Goal: Task Accomplishment & Management: Manage account settings

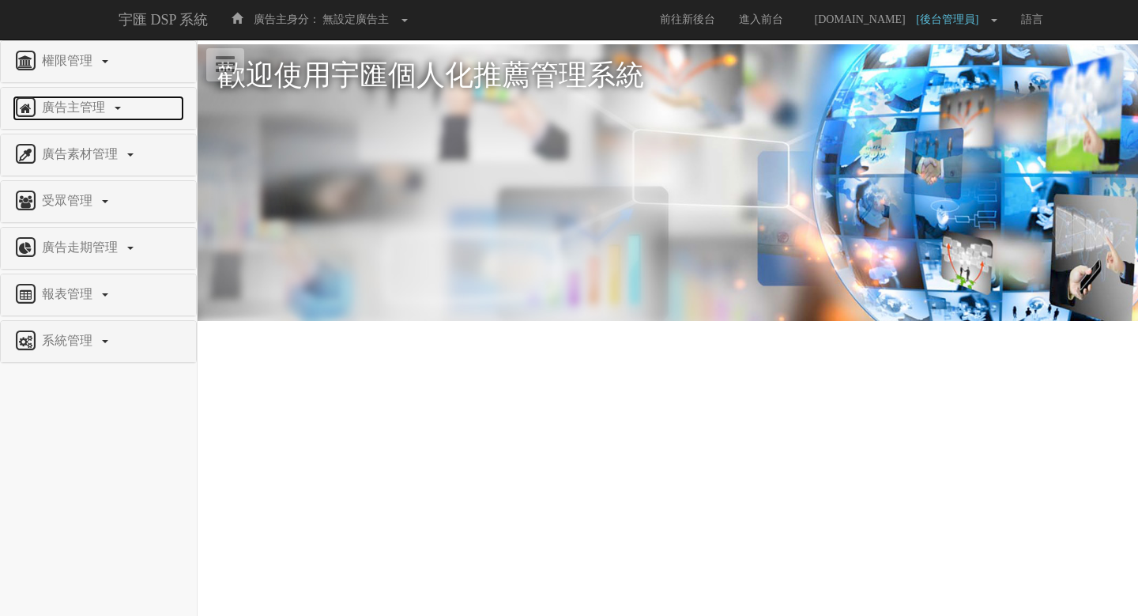
click at [69, 106] on span "廣告主管理" at bounding box center [75, 106] width 75 height 13
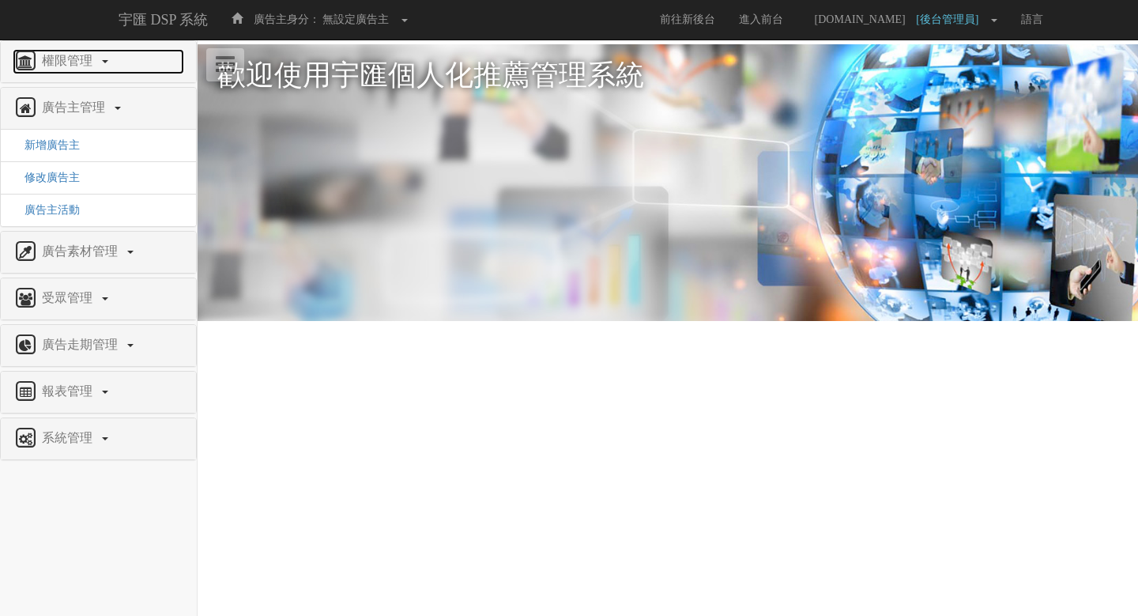
click at [63, 66] on span "權限管理" at bounding box center [69, 60] width 62 height 13
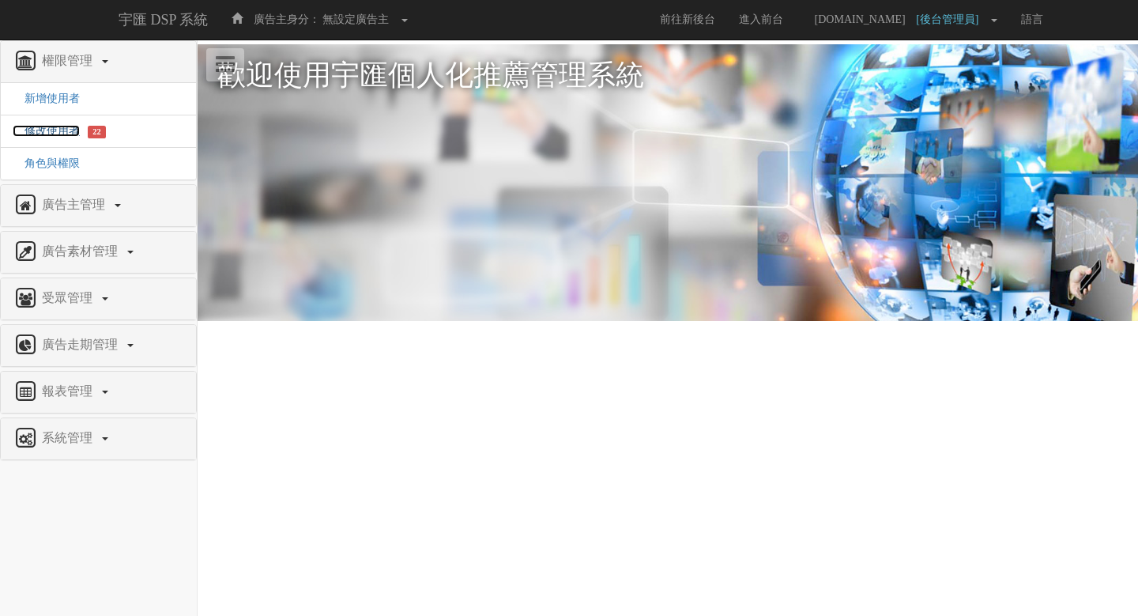
click at [59, 126] on span "修改使用者" at bounding box center [46, 131] width 67 height 12
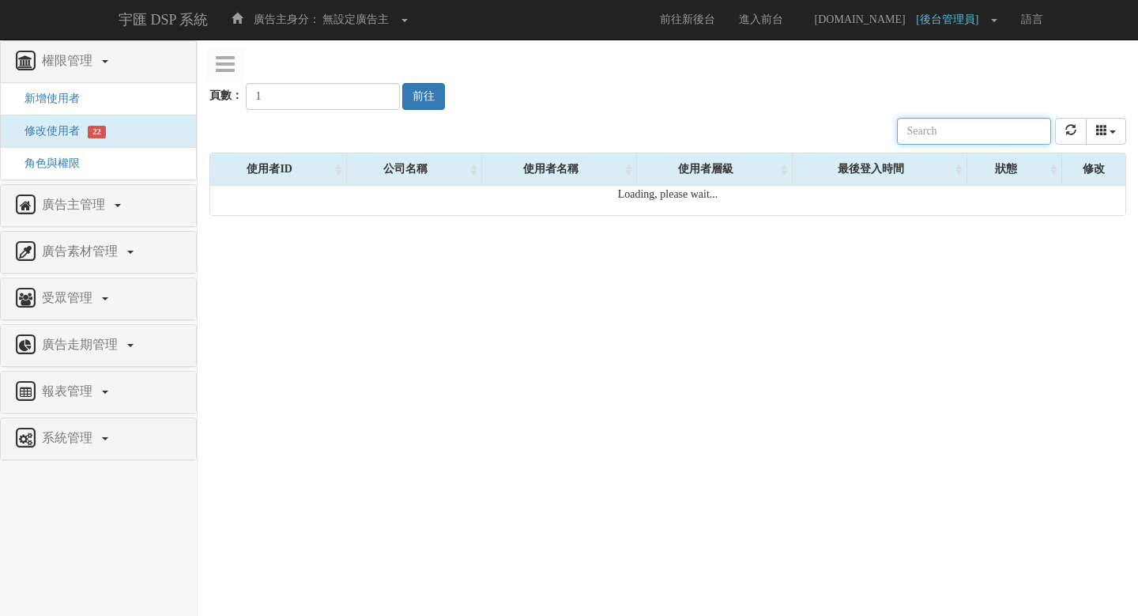
click at [988, 129] on input "text" at bounding box center [974, 131] width 154 height 27
paste input "[EMAIL_ADDRESS][DOMAIN_NAME]"
type input "[EMAIL_ADDRESS][DOMAIN_NAME]"
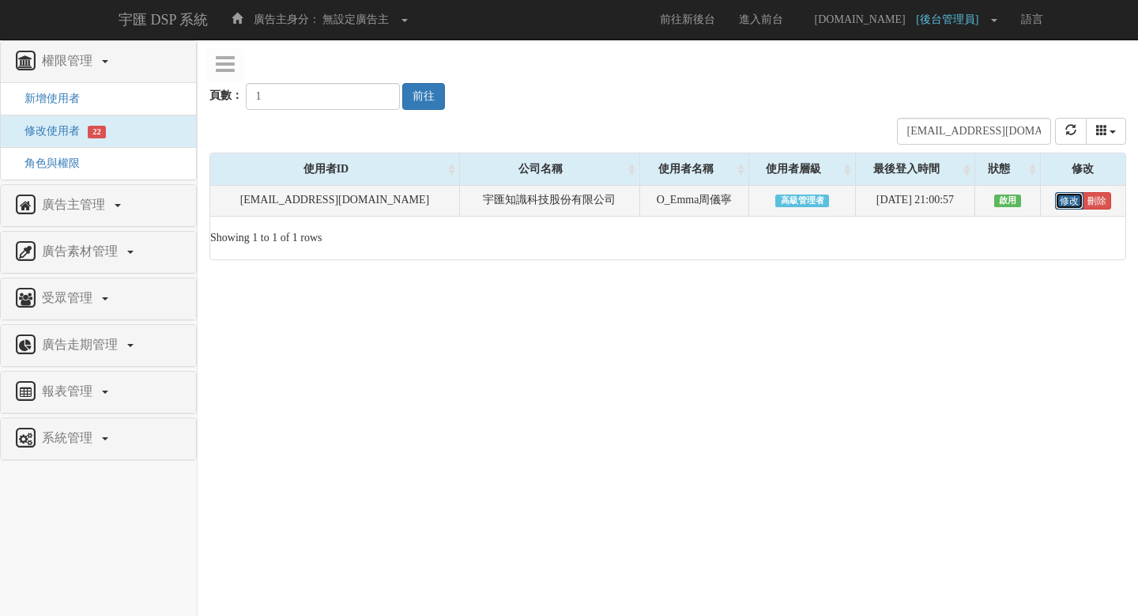
click at [1060, 206] on link "修改" at bounding box center [1069, 200] width 28 height 17
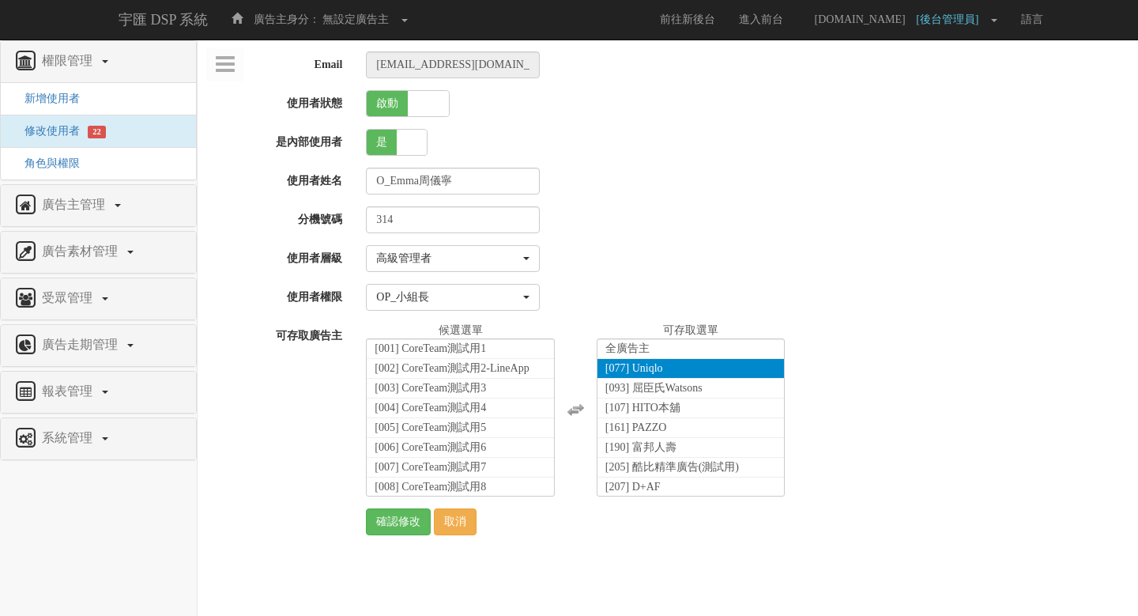
select select "SuperManager"
select select "52"
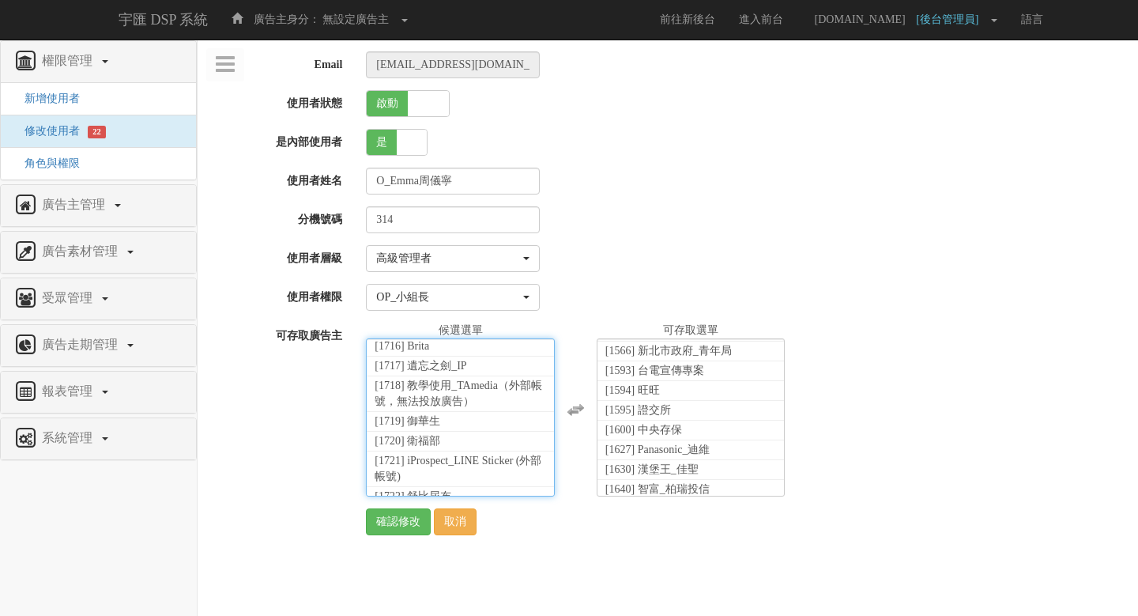
scroll to position [31446, 0]
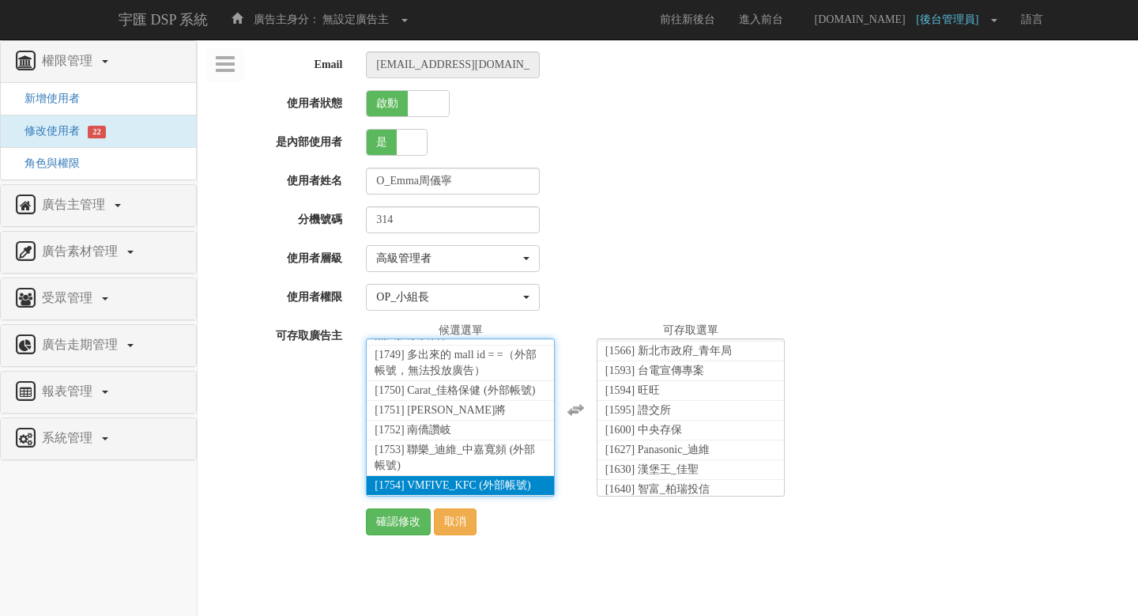
click at [451, 488] on span "[1754] VMFIVE_KFC (外部帳號)" at bounding box center [453, 485] width 156 height 12
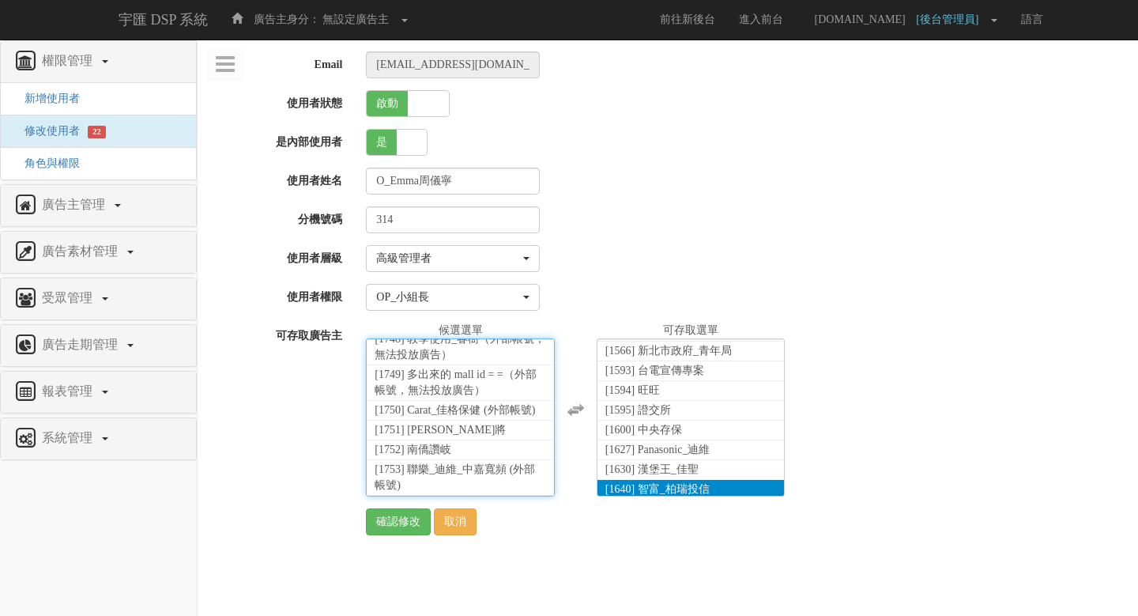
scroll to position [4120, 0]
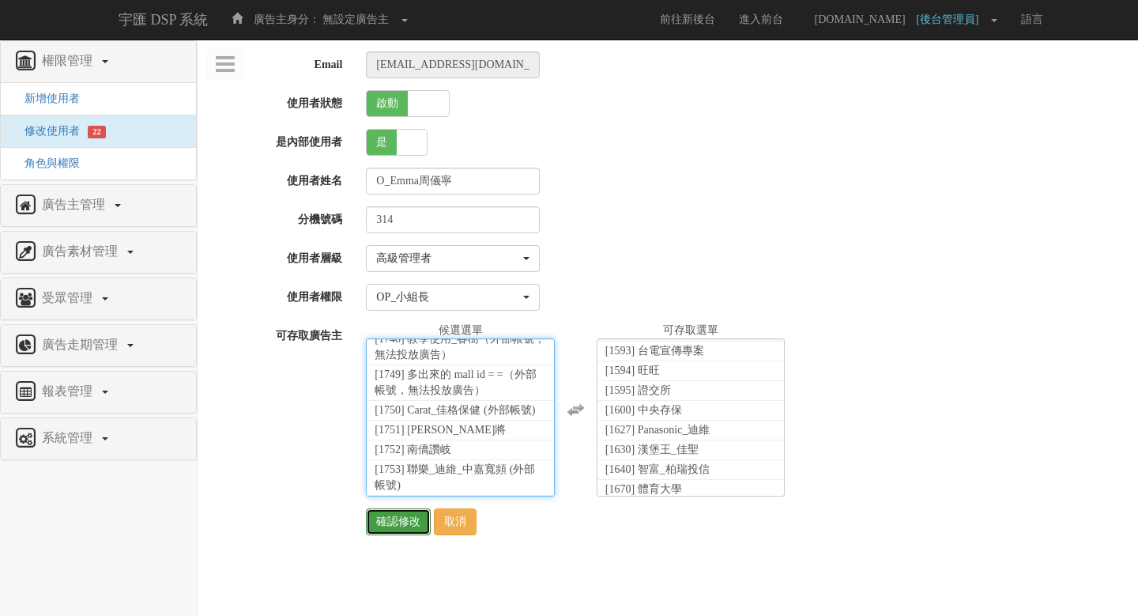
click at [397, 526] on input "確認修改" at bounding box center [398, 521] width 65 height 27
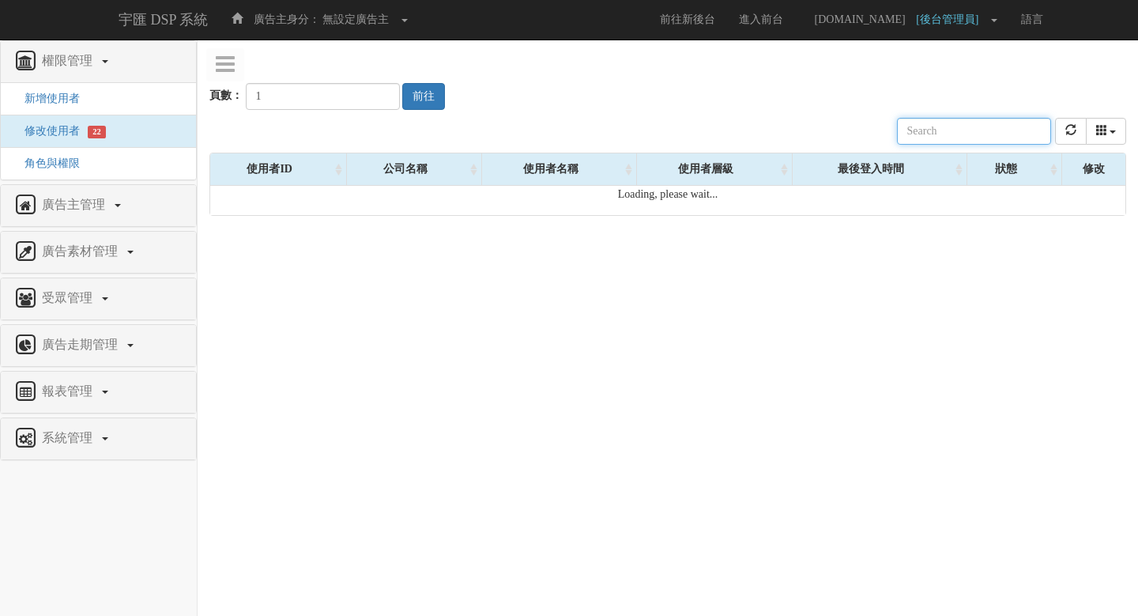
click at [964, 134] on input "text" at bounding box center [974, 131] width 154 height 27
paste input "[EMAIL_ADDRESS][DOMAIN_NAME]"
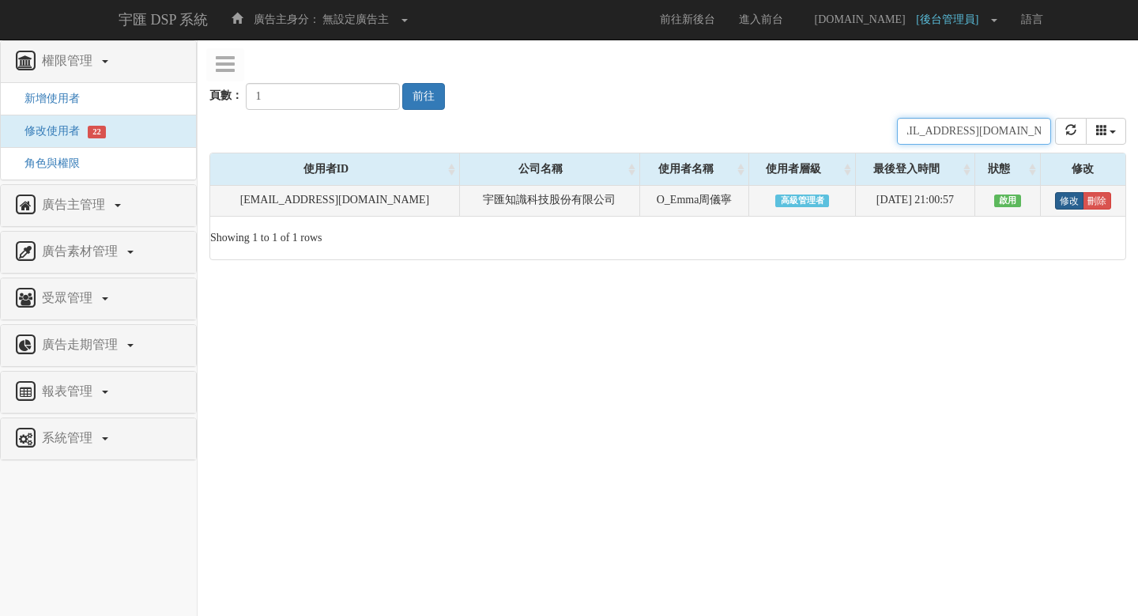
type input "[EMAIL_ADDRESS][DOMAIN_NAME]"
click at [1057, 202] on link "修改" at bounding box center [1069, 200] width 28 height 17
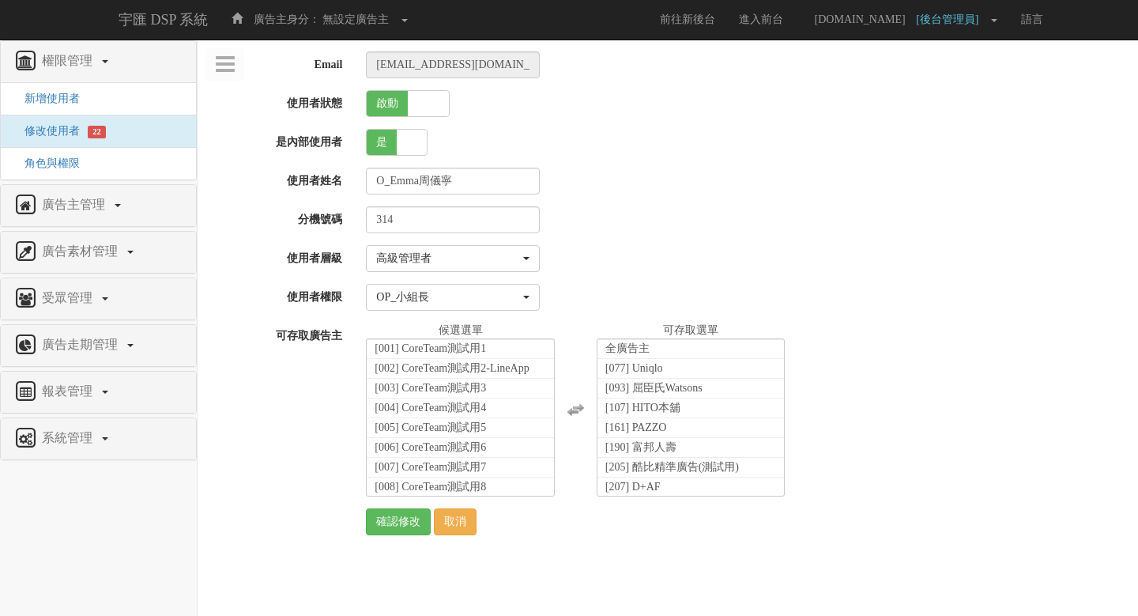
select select "SuperManager"
select select "52"
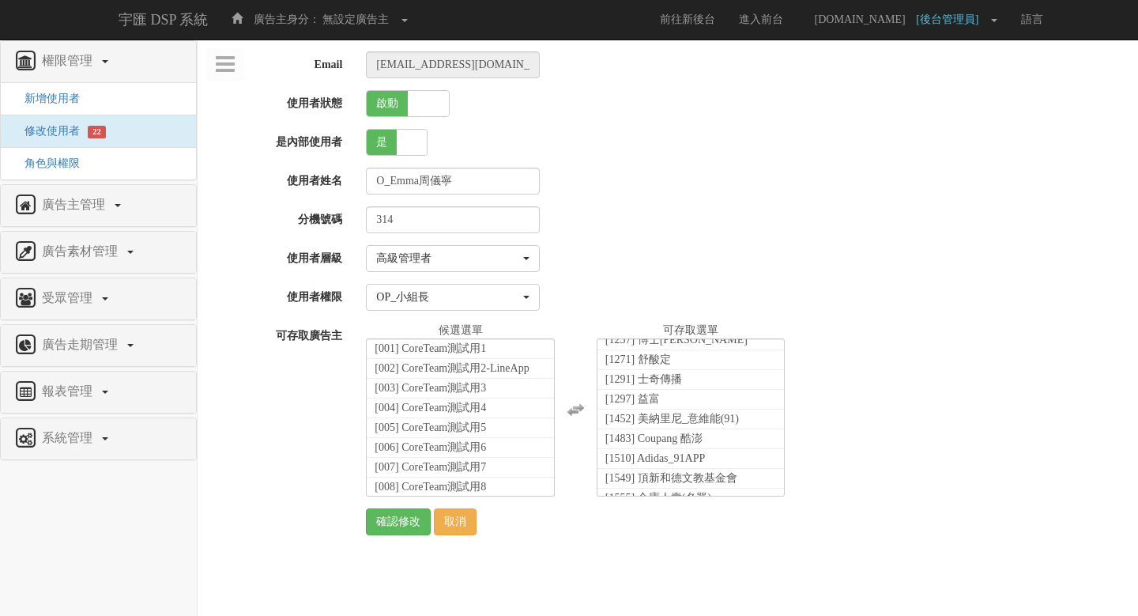
scroll to position [4120, 0]
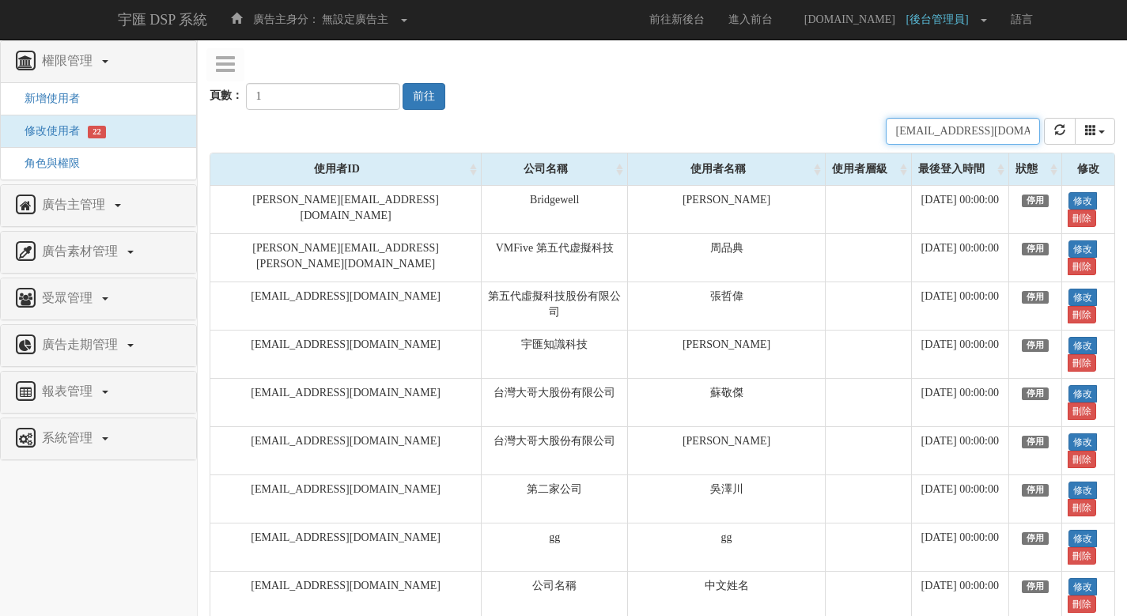
click at [989, 135] on input "[EMAIL_ADDRESS][DOMAIN_NAME]" at bounding box center [962, 131] width 154 height 27
click at [989, 135] on input "emma.chou@bridgewell.com" at bounding box center [962, 131] width 154 height 27
paste input "chewei@vm5"
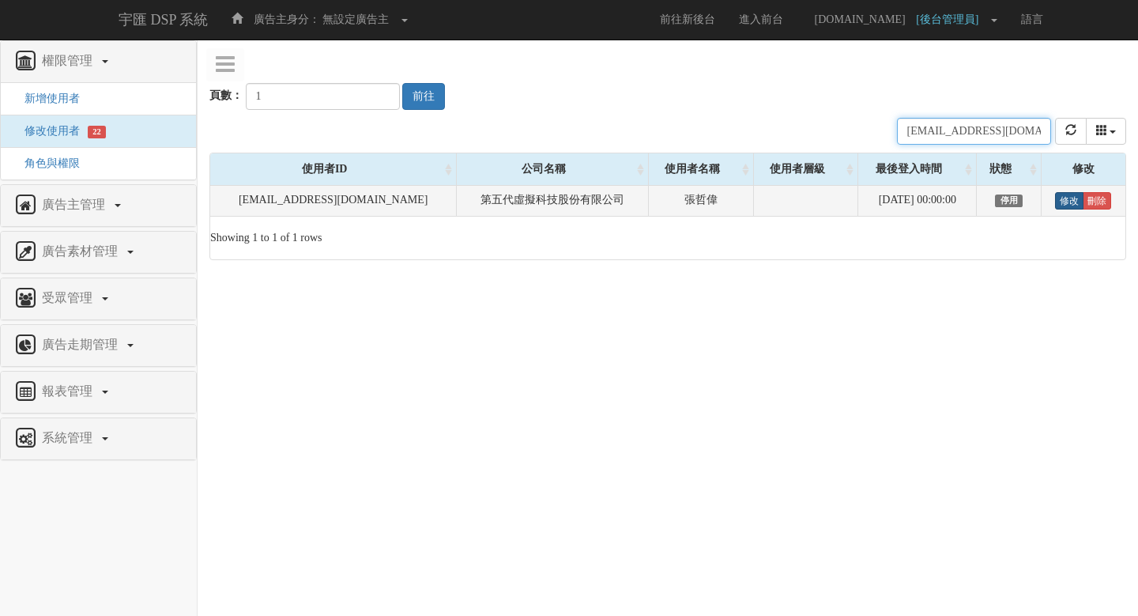
type input "[EMAIL_ADDRESS][DOMAIN_NAME]"
click at [1062, 198] on link "修改" at bounding box center [1069, 200] width 28 height 17
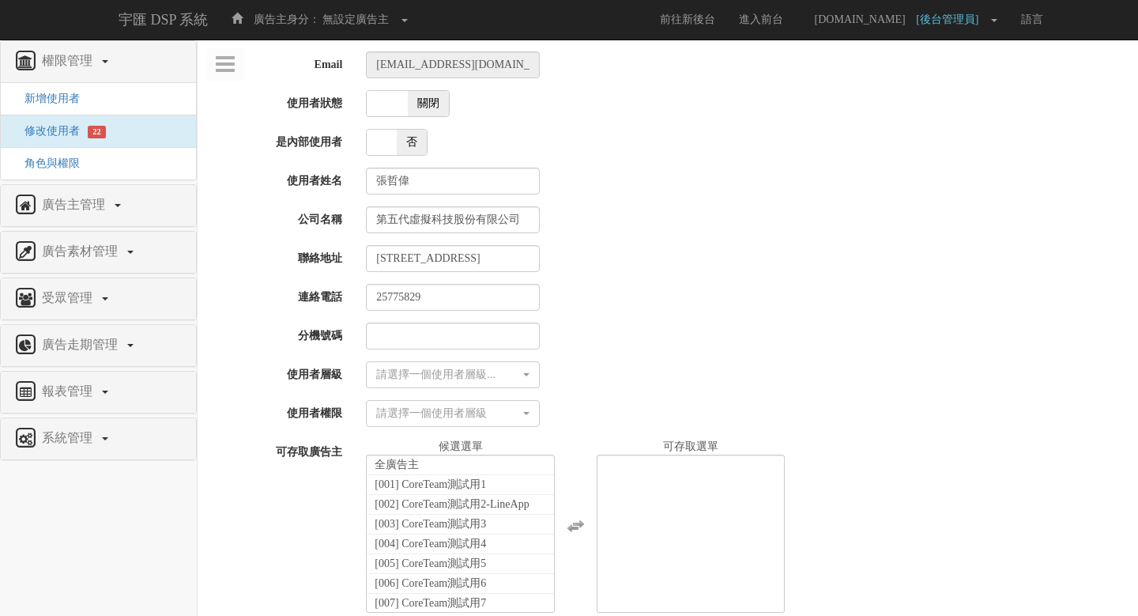
select select
click at [426, 104] on span "關閉" at bounding box center [426, 103] width 41 height 25
checkbox input "true"
click at [436, 379] on div "請選擇一個使用者層級..." at bounding box center [447, 375] width 144 height 16
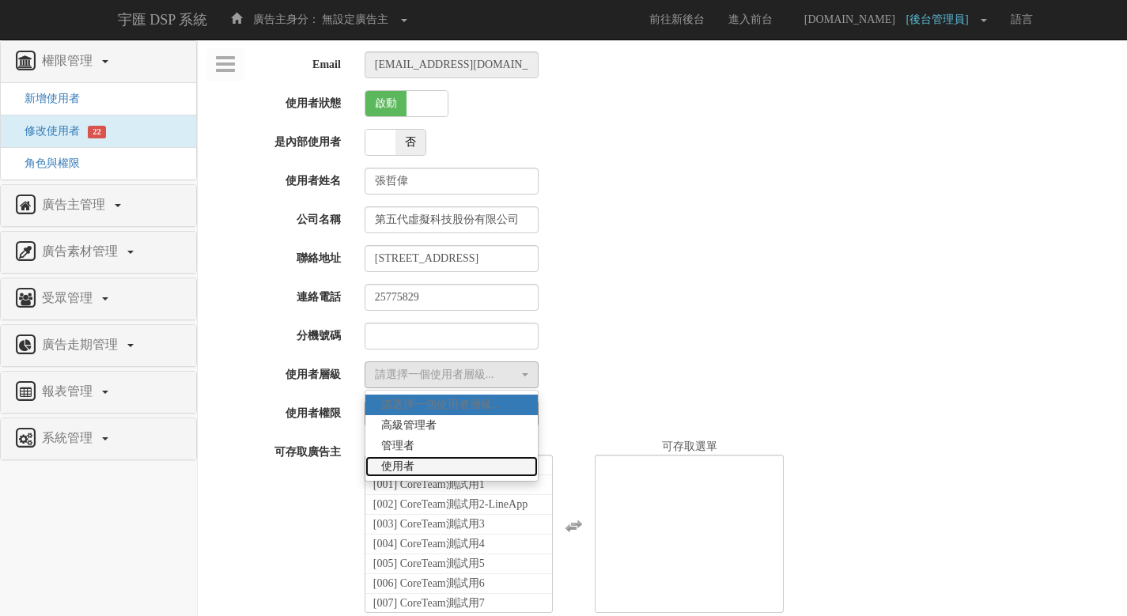
click at [434, 462] on link "使用者" at bounding box center [451, 466] width 172 height 21
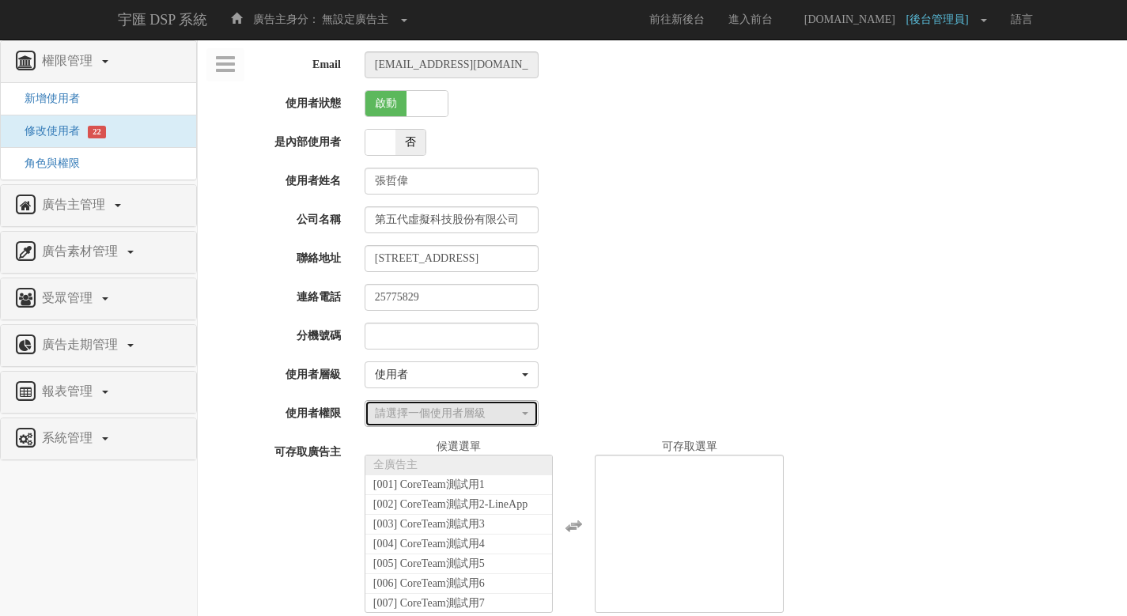
click at [475, 411] on div "請選擇一個使用者層級" at bounding box center [447, 414] width 144 height 16
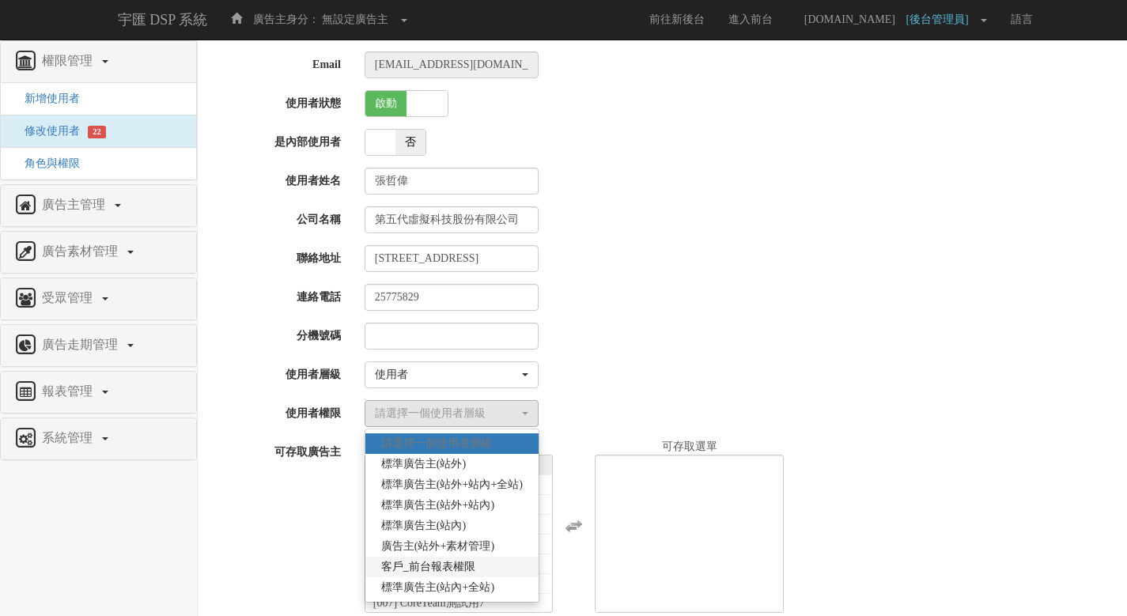
scroll to position [112, 0]
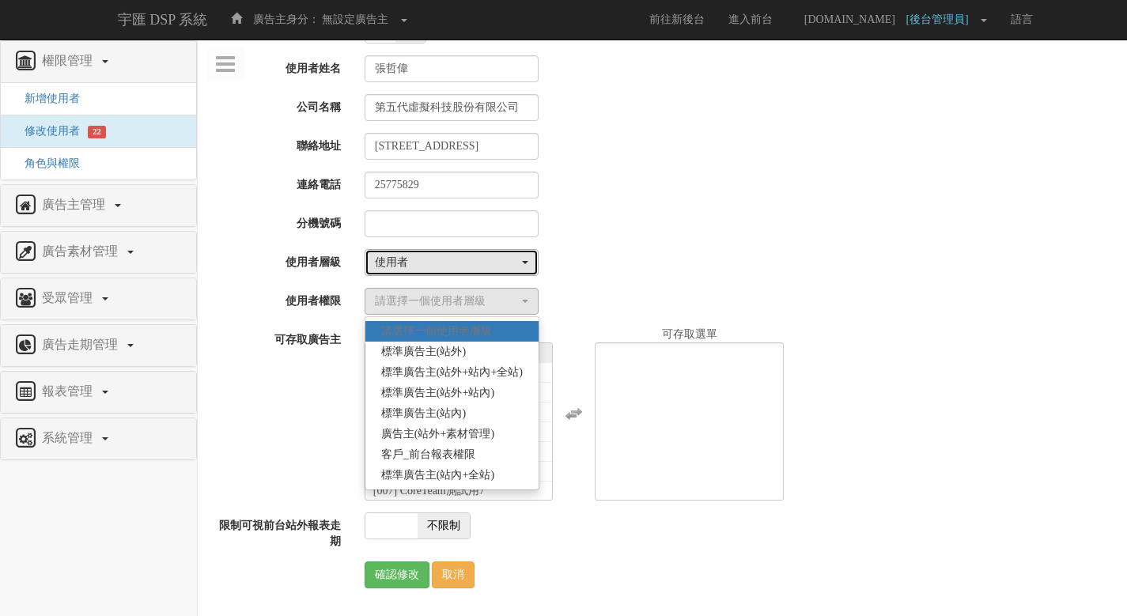
click at [492, 266] on div "使用者" at bounding box center [447, 263] width 144 height 16
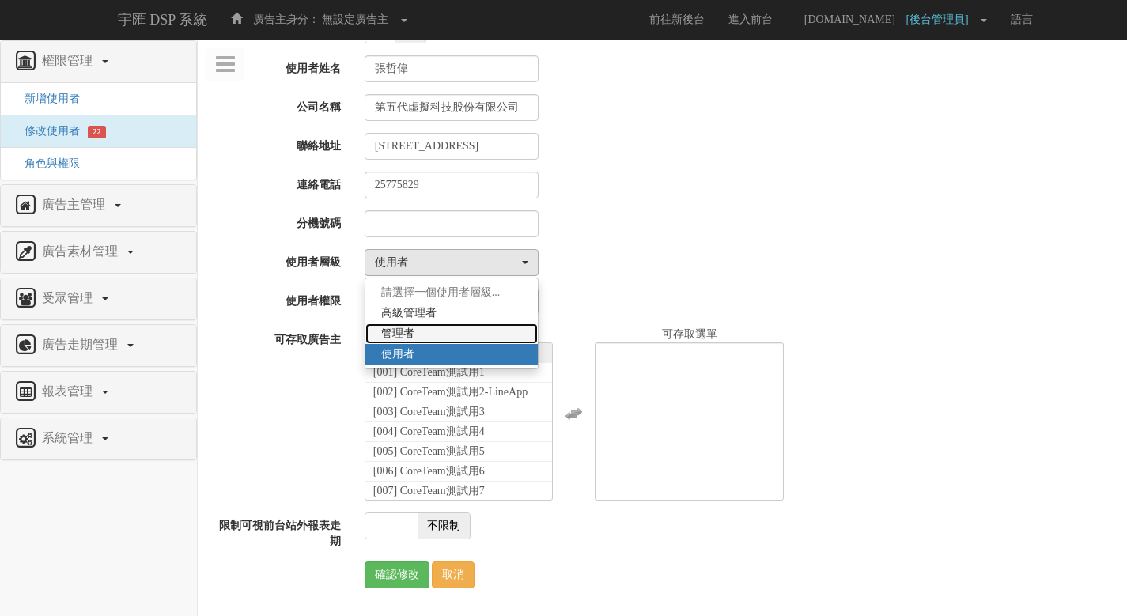
click at [484, 328] on link "管理者" at bounding box center [451, 333] width 172 height 21
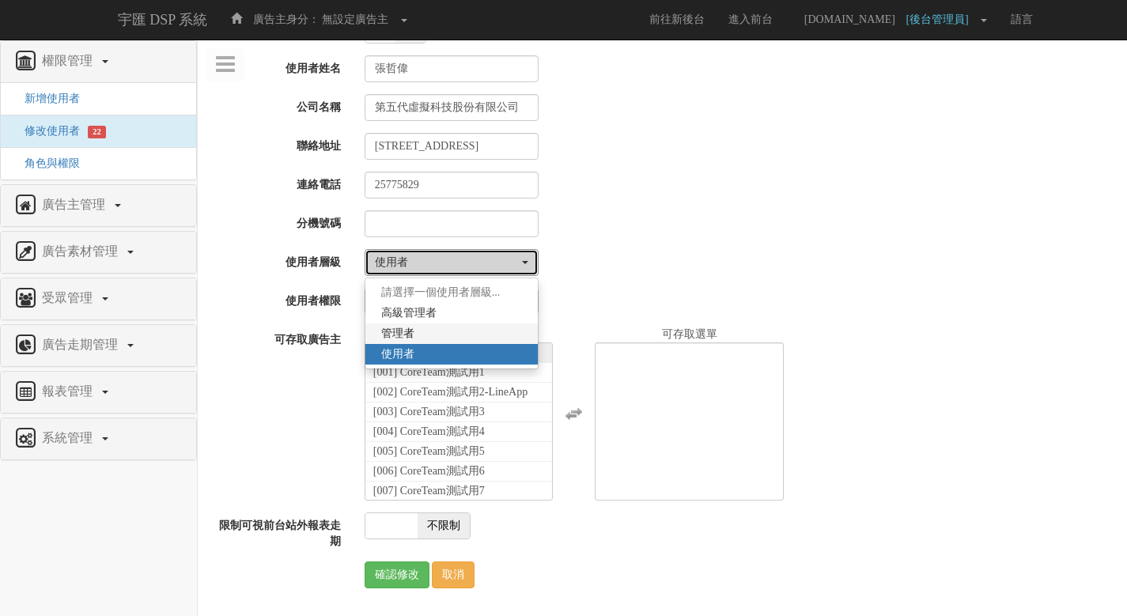
select select "Manager"
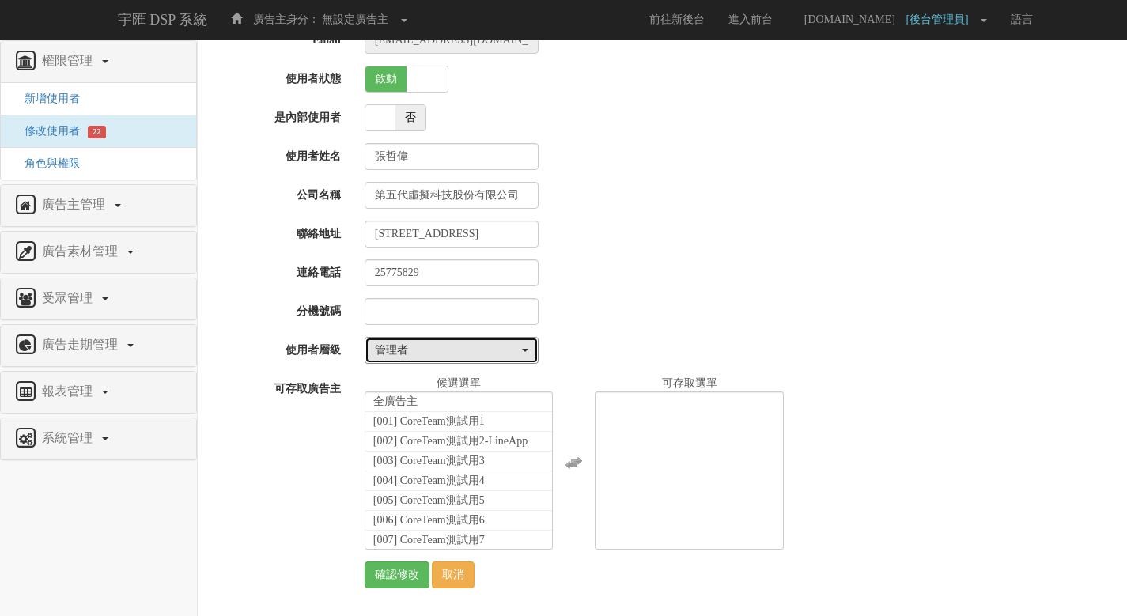
scroll to position [25, 0]
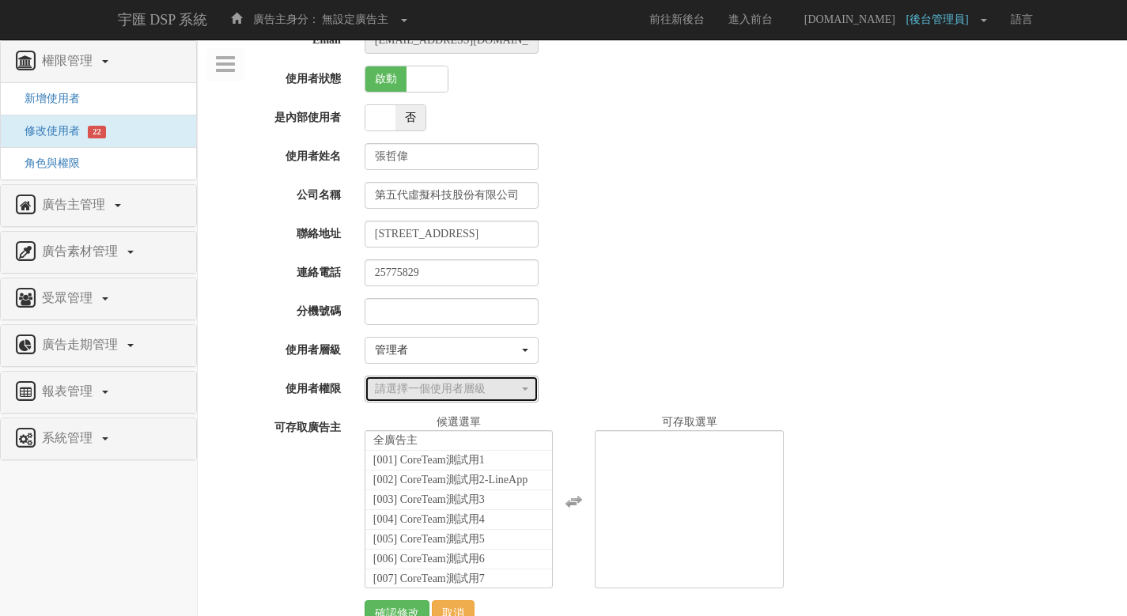
click at [459, 388] on div "請選擇一個使用者層級" at bounding box center [447, 389] width 144 height 16
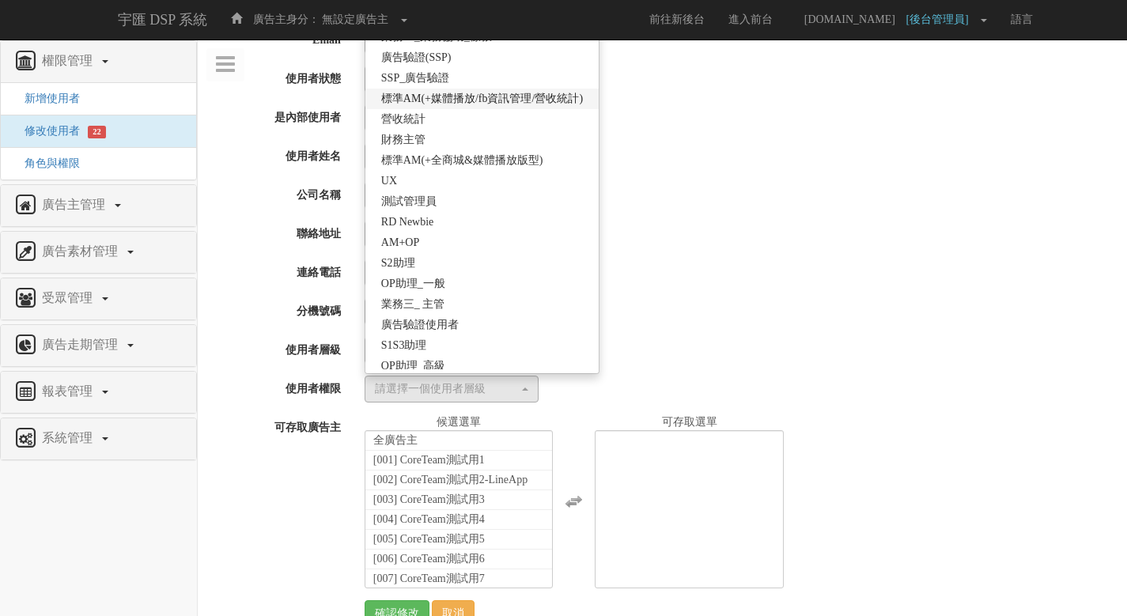
scroll to position [304, 0]
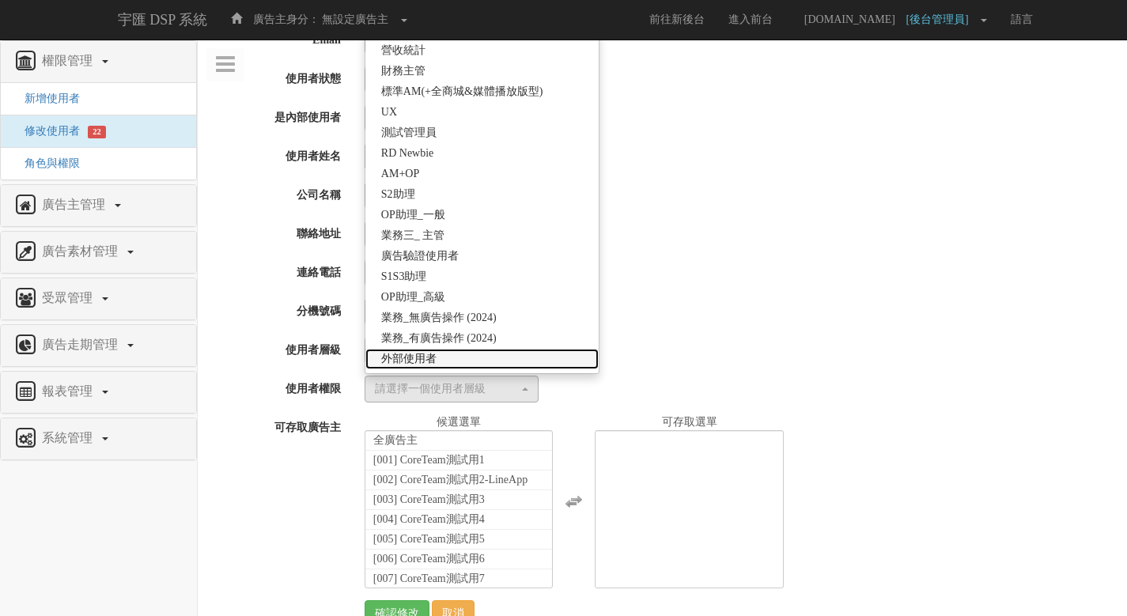
click at [463, 353] on link "外部使用者" at bounding box center [481, 359] width 233 height 21
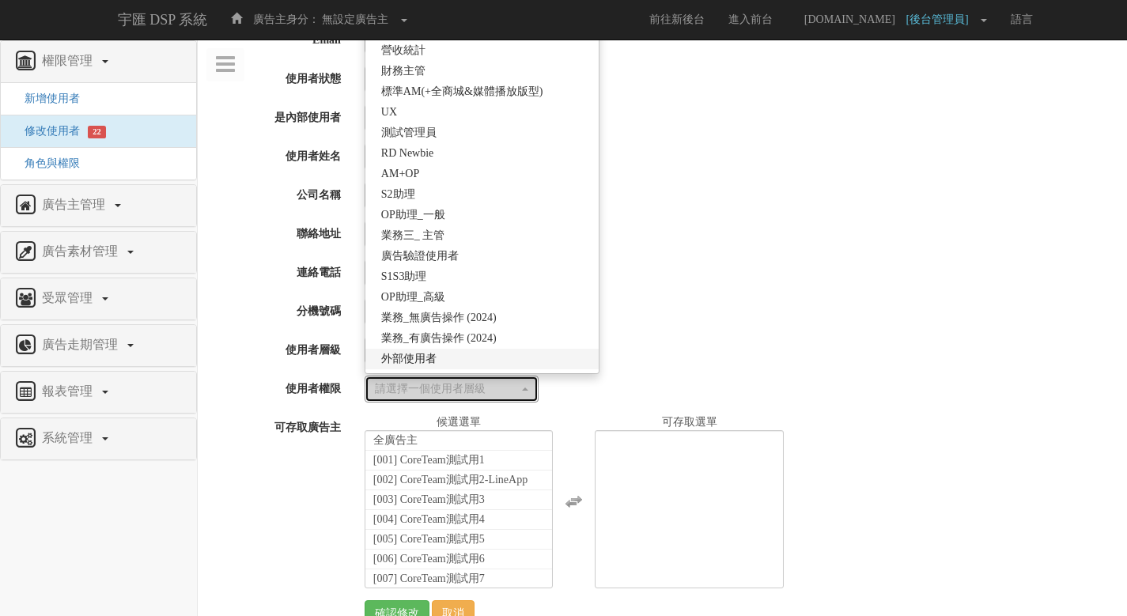
select select "69"
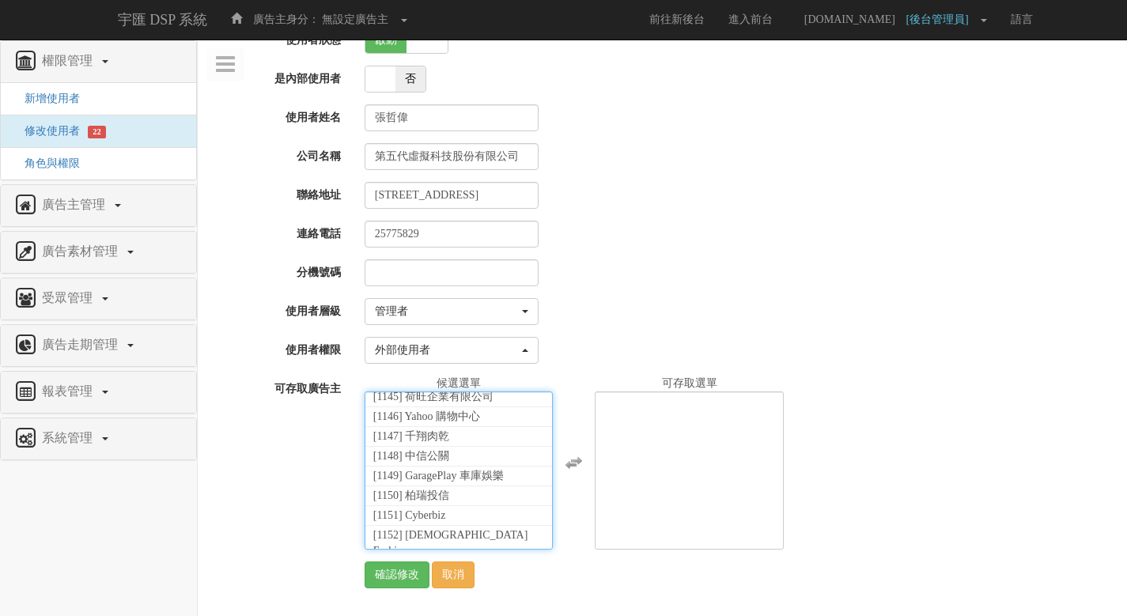
scroll to position [35704, 0]
click at [477, 564] on span "[1754] VMFIVE_KFC (外部帳號)" at bounding box center [451, 570] width 156 height 12
select select "1754"
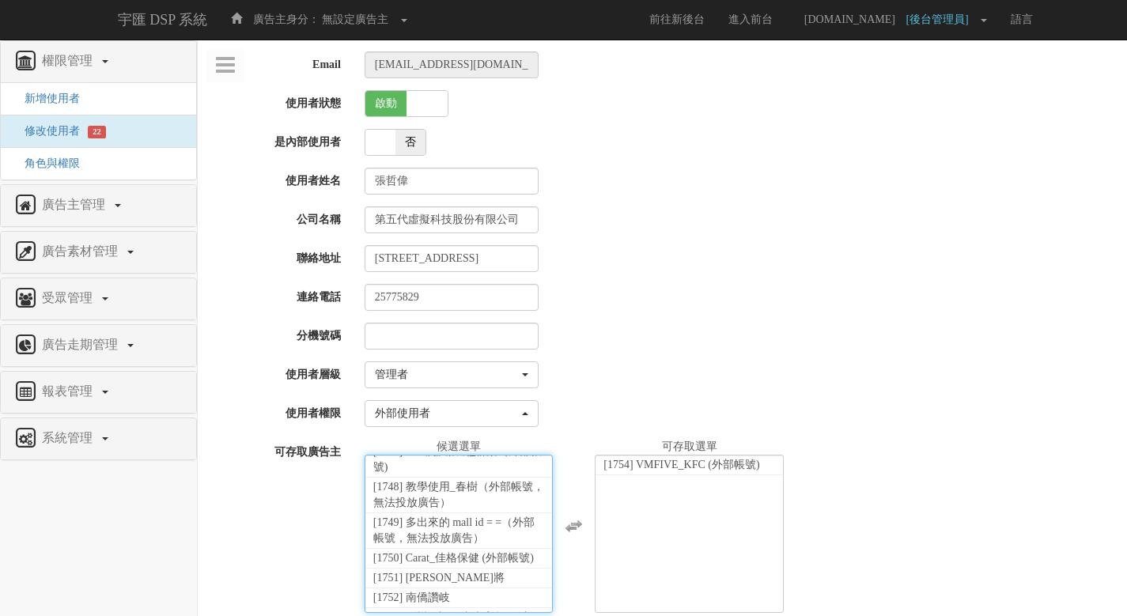
scroll to position [63, 0]
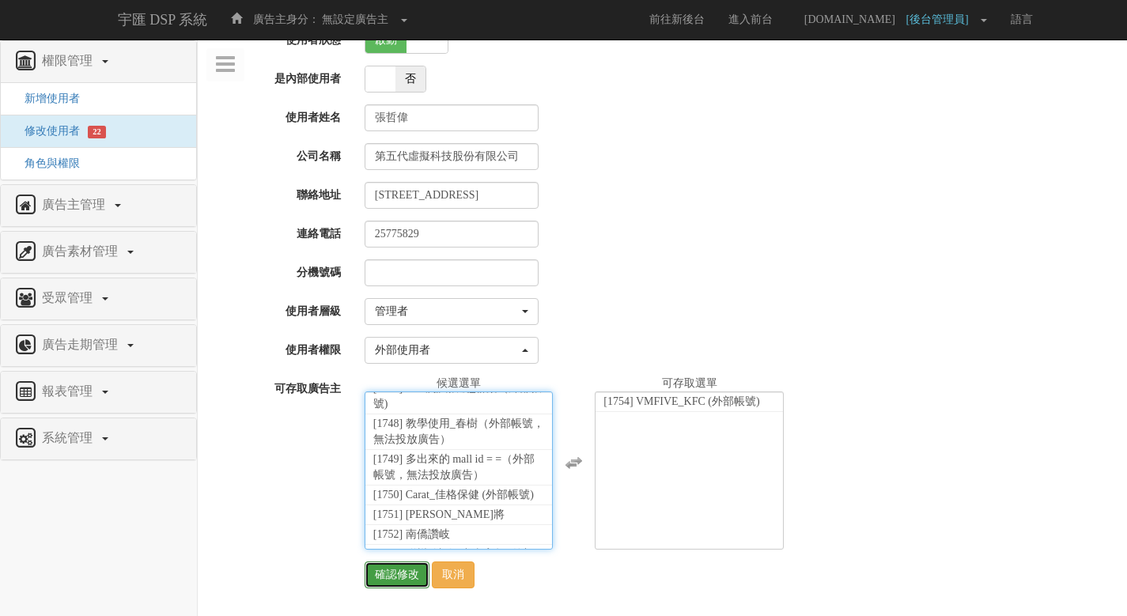
click at [410, 579] on input "確認修改" at bounding box center [396, 574] width 65 height 27
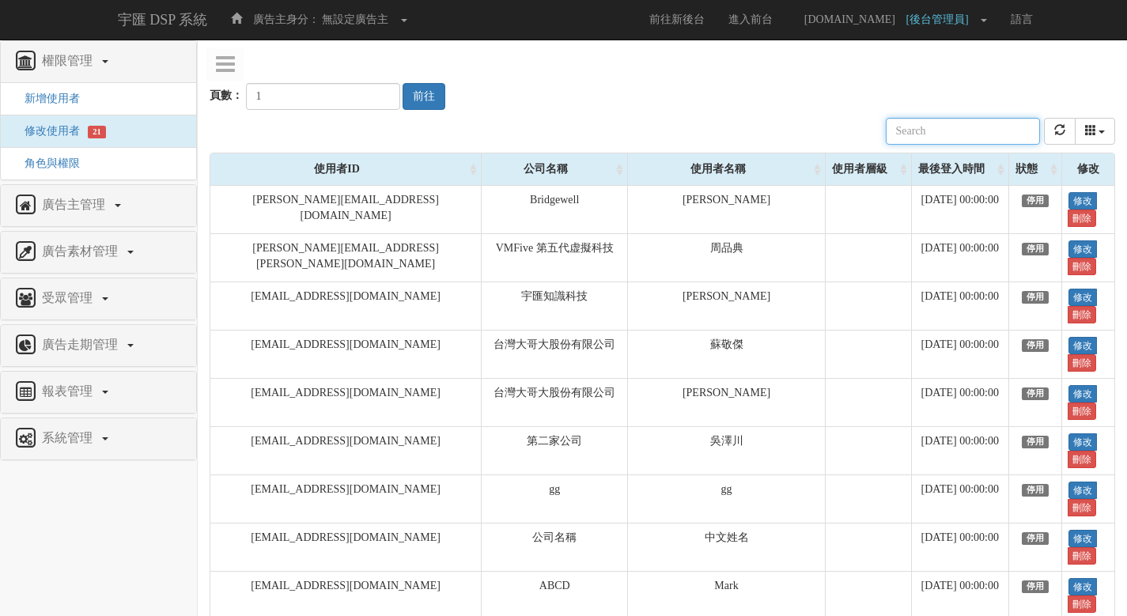
click at [931, 138] on input "text" at bounding box center [962, 131] width 154 height 27
paste input "[EMAIL_ADDRESS][DOMAIN_NAME]"
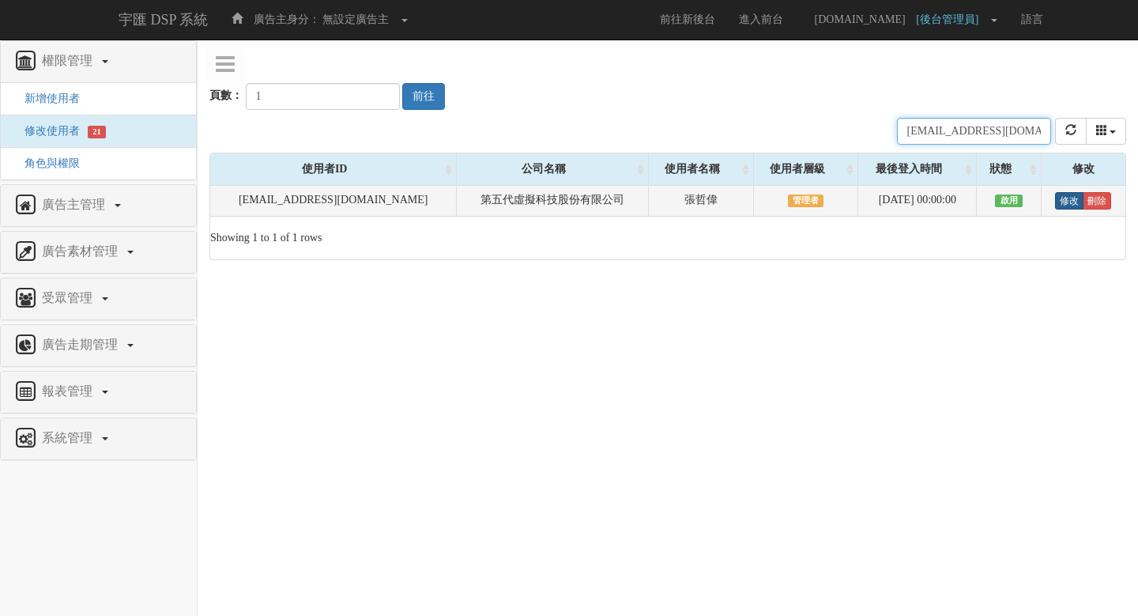
type input "[EMAIL_ADDRESS][DOMAIN_NAME]"
click at [1067, 205] on link "修改" at bounding box center [1069, 200] width 28 height 17
